Goal: Information Seeking & Learning: Learn about a topic

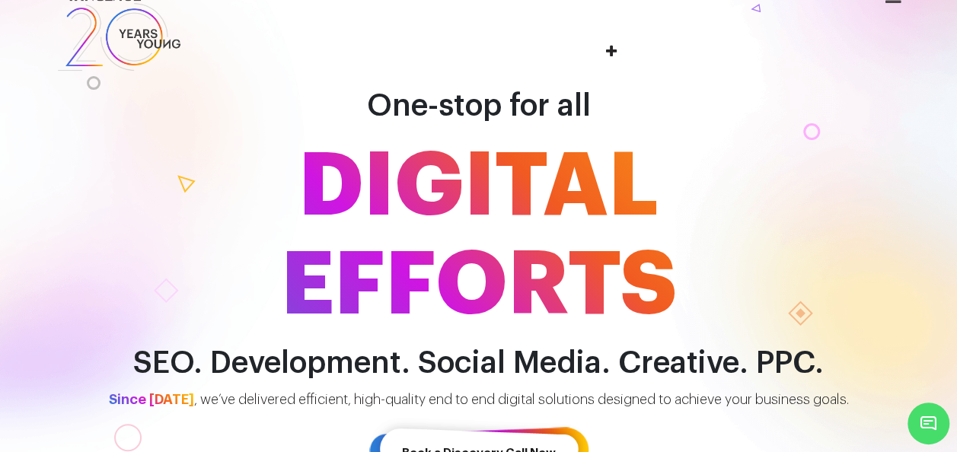
scroll to position [30, 0]
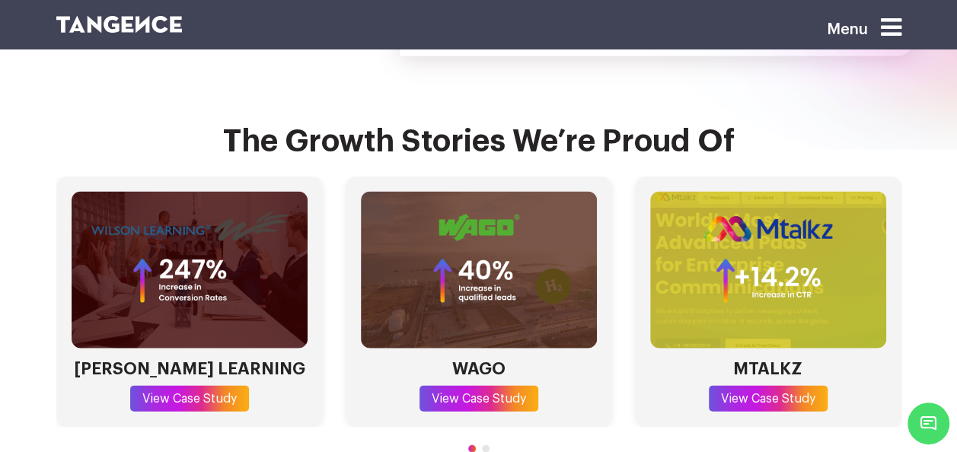
scroll to position [4295, 0]
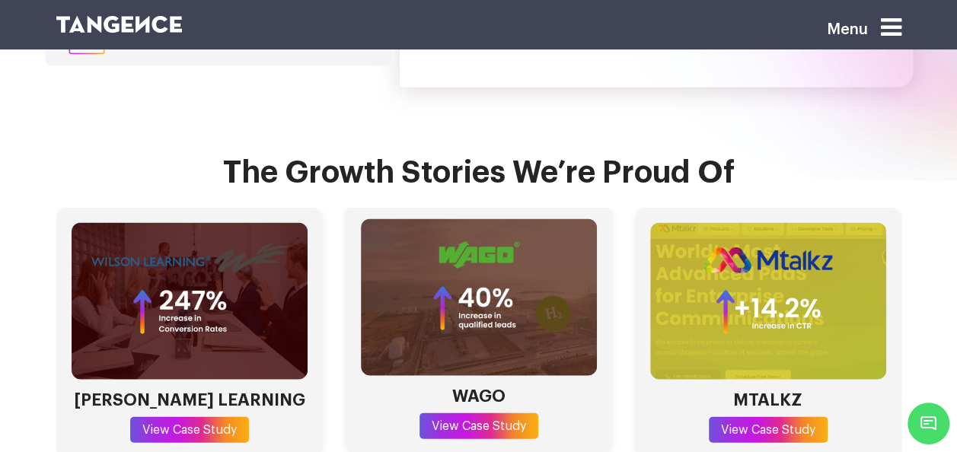
click at [502, 413] on link "View Case Study" at bounding box center [479, 426] width 119 height 26
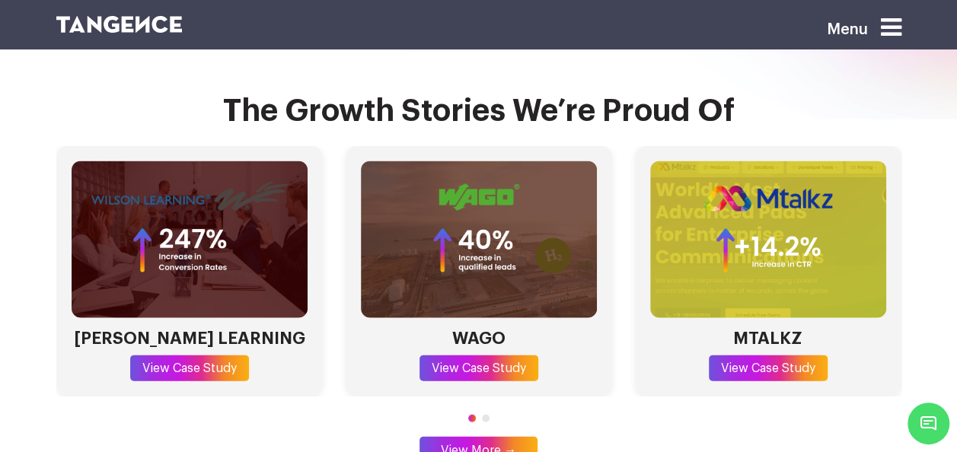
scroll to position [4462, 0]
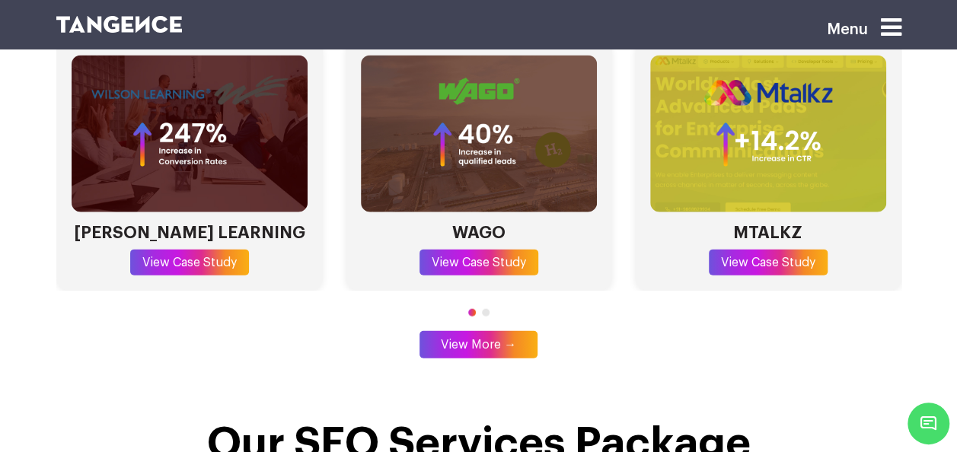
click at [484, 306] on div at bounding box center [478, 313] width 845 height 14
click at [484, 309] on span "Go to slide 2" at bounding box center [486, 313] width 8 height 8
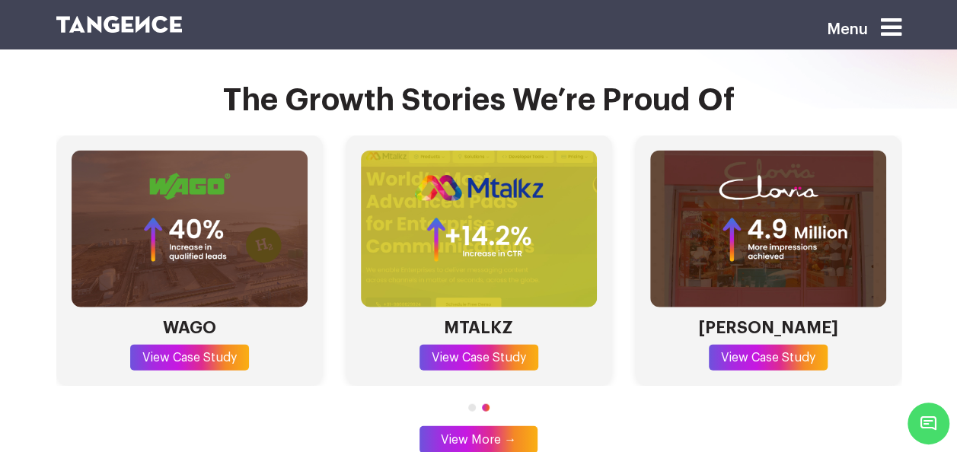
scroll to position [4409, 0]
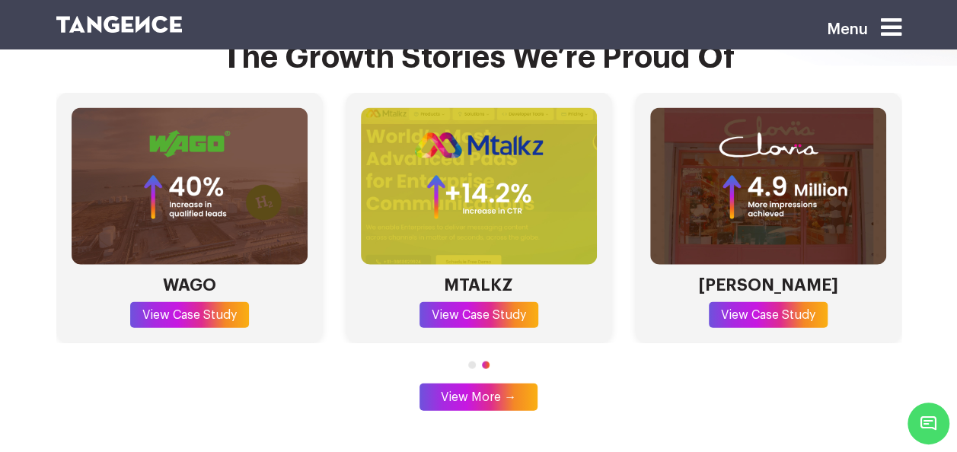
click at [481, 384] on link "View More →" at bounding box center [479, 397] width 118 height 27
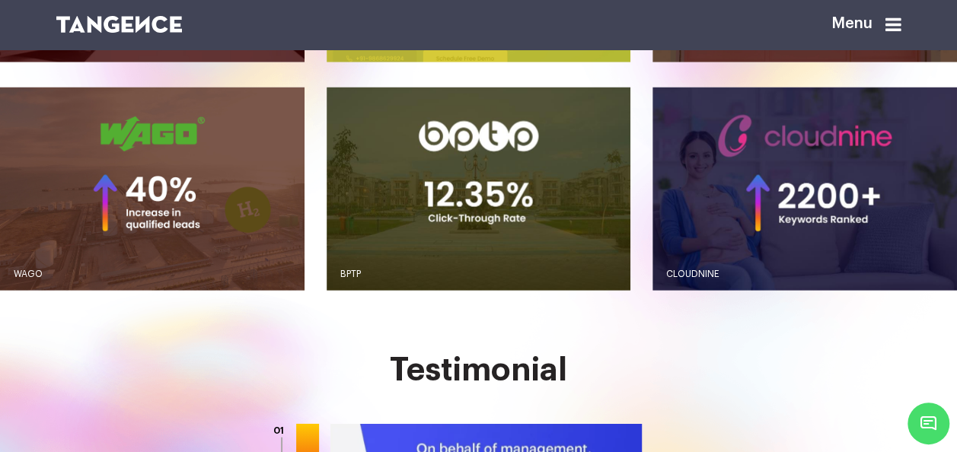
scroll to position [1407, 0]
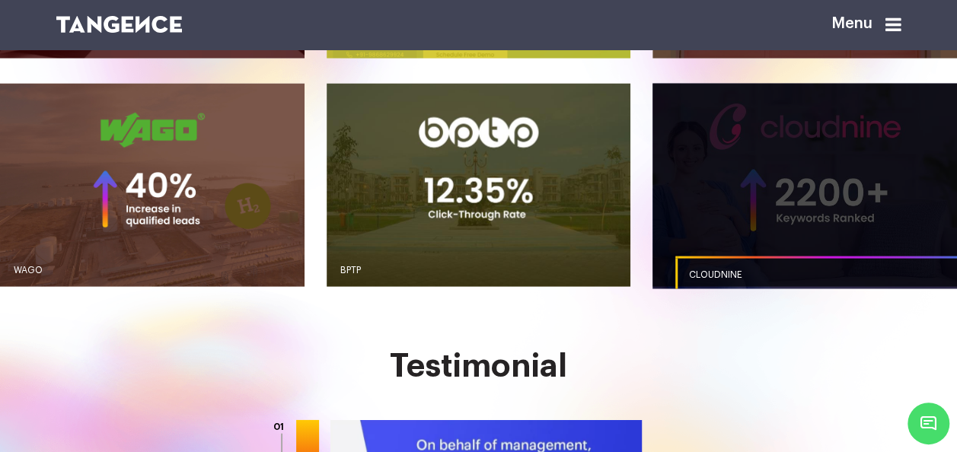
click at [823, 241] on link "button" at bounding box center [805, 184] width 305 height 203
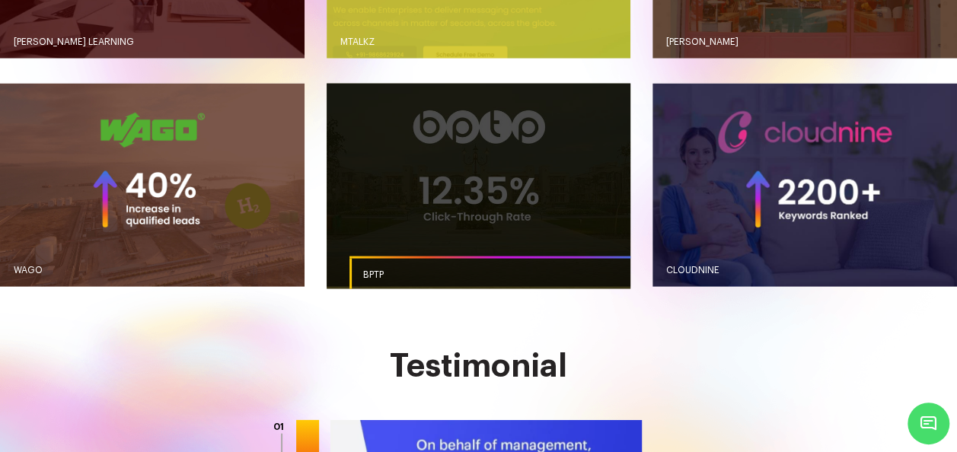
click at [337, 250] on link "button" at bounding box center [479, 184] width 305 height 203
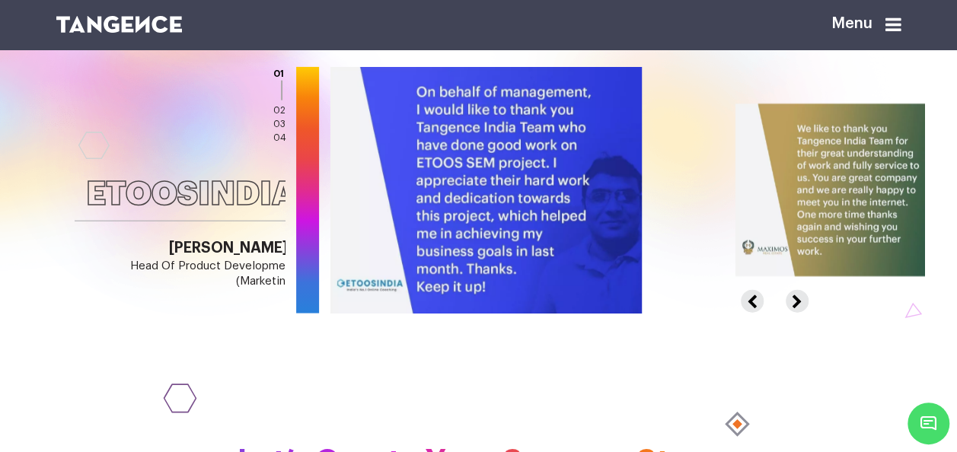
scroll to position [1742, 0]
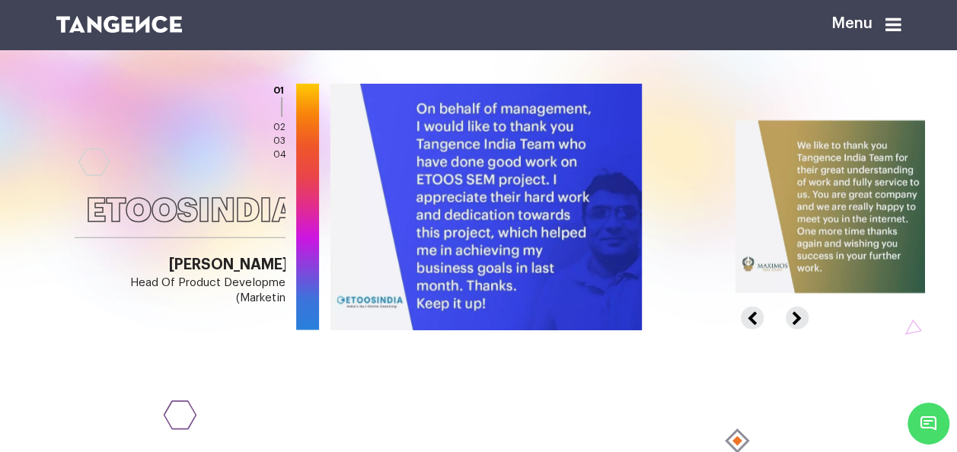
click at [806, 317] on button "Next" at bounding box center [796, 312] width 20 height 10
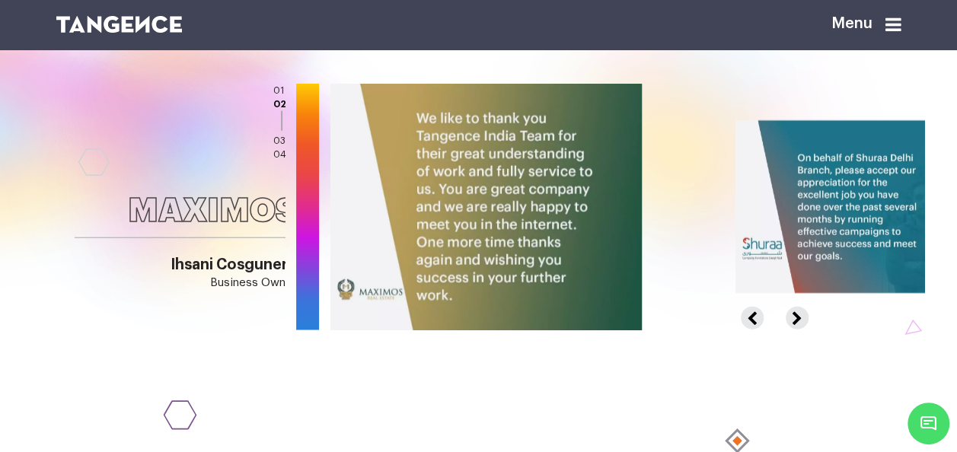
click at [765, 317] on button "Previous" at bounding box center [758, 312] width 35 height 10
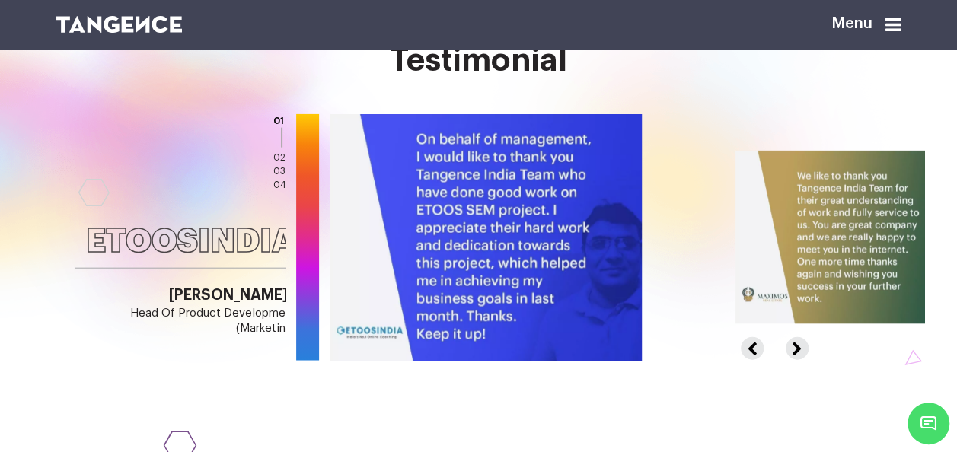
click at [806, 361] on div at bounding box center [954, 237] width 1246 height 247
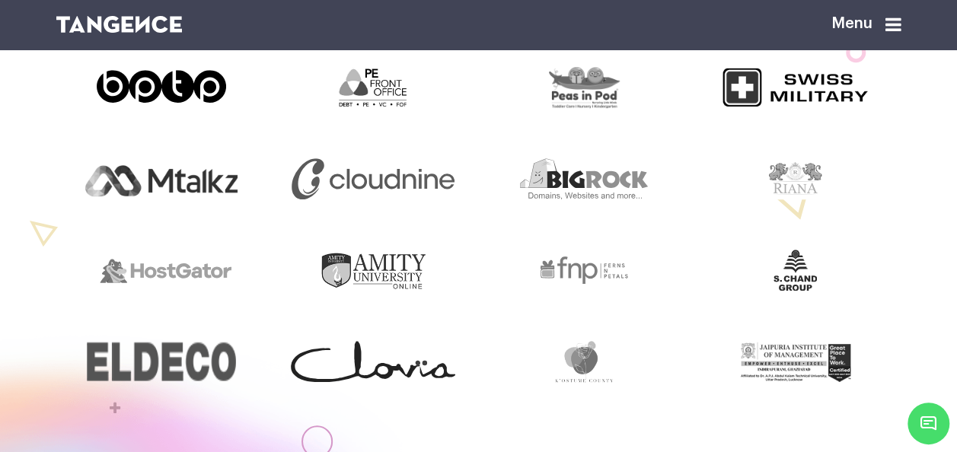
scroll to position [518, 0]
